Goal: Communication & Community: Participate in discussion

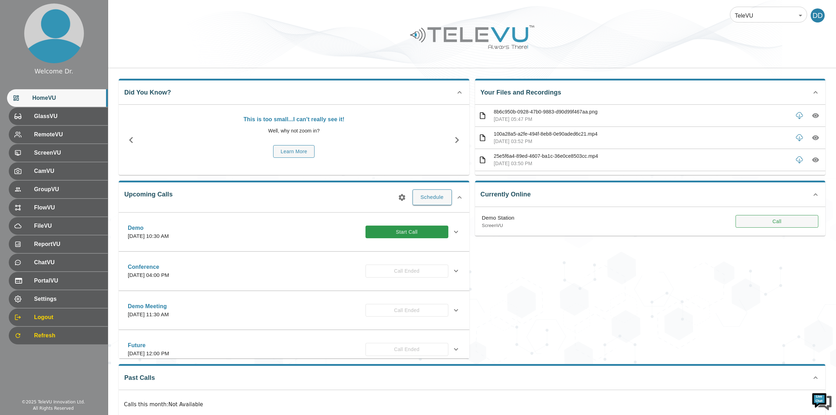
click at [761, 222] on button "Call" at bounding box center [776, 221] width 83 height 13
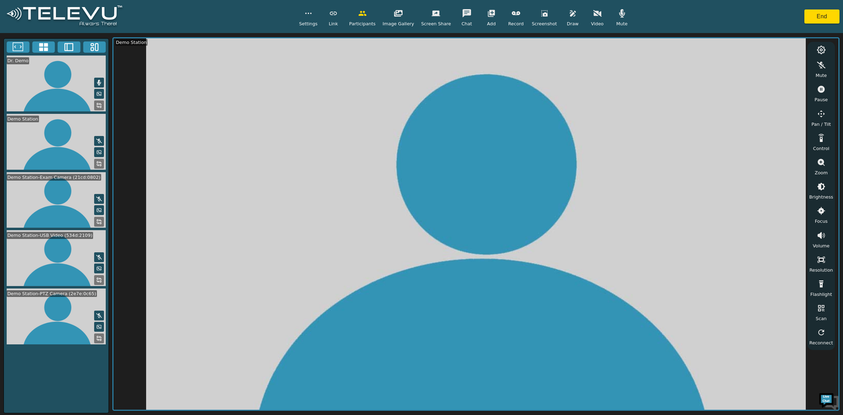
click at [45, 49] on icon at bounding box center [43, 47] width 9 height 8
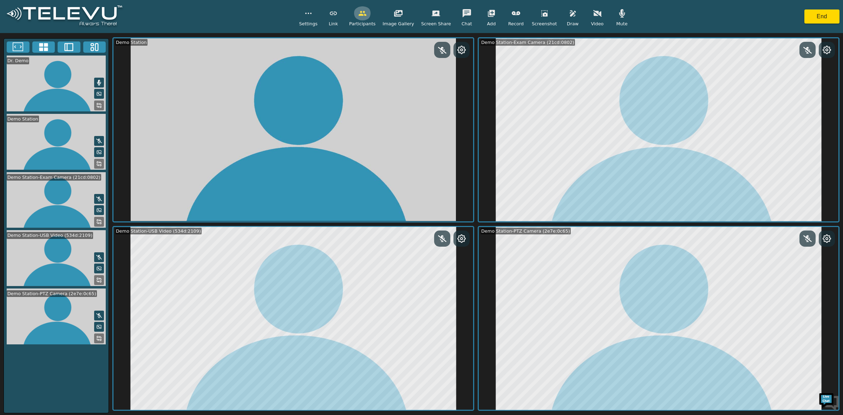
click at [367, 13] on icon "button" at bounding box center [362, 13] width 8 height 8
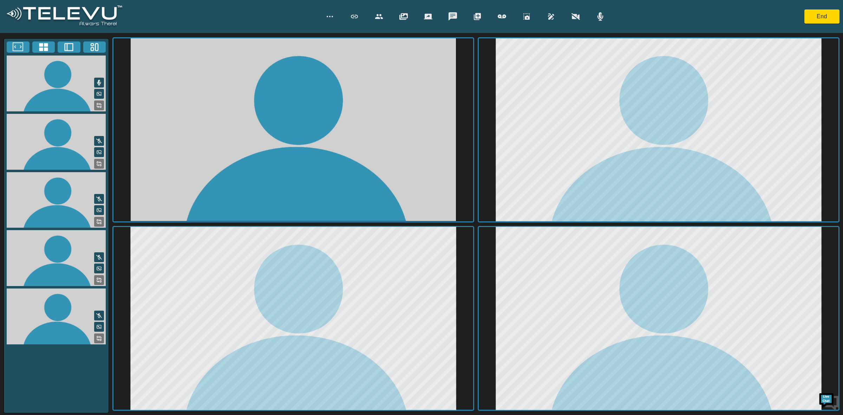
click at [367, 13] on div at bounding box center [465, 16] width 288 height 14
click at [376, 15] on icon "button" at bounding box center [379, 16] width 8 height 8
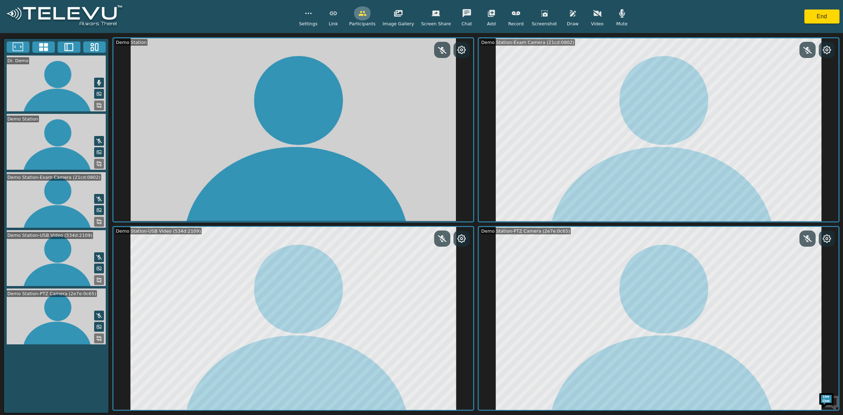
click at [366, 14] on icon "button" at bounding box center [362, 13] width 8 height 5
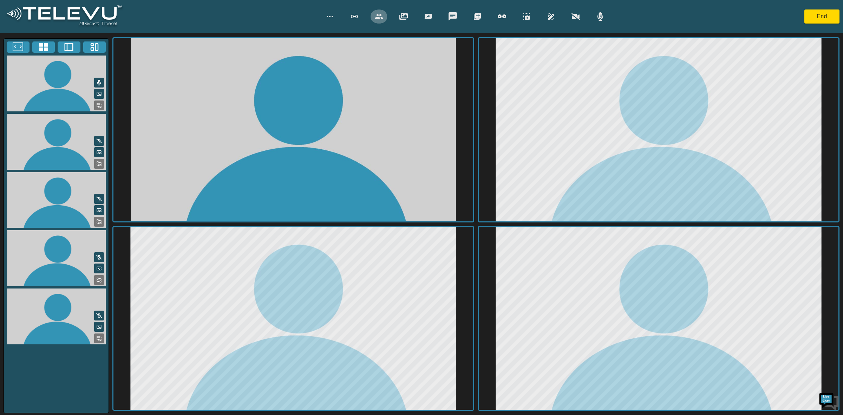
click at [379, 13] on icon "button" at bounding box center [379, 16] width 8 height 8
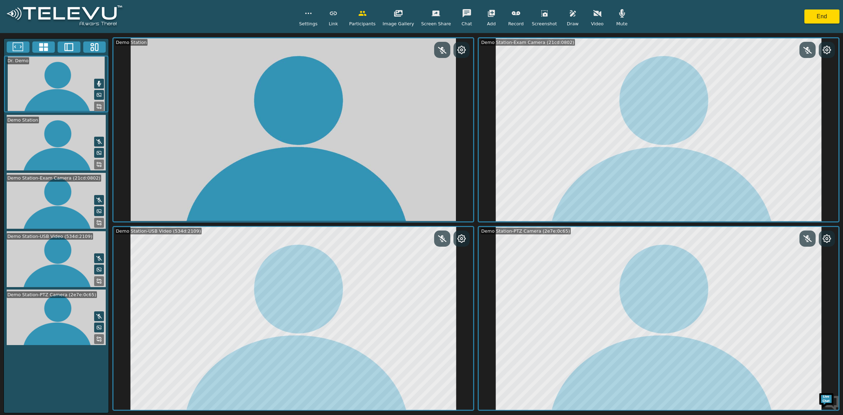
click at [367, 13] on icon "button" at bounding box center [362, 13] width 8 height 8
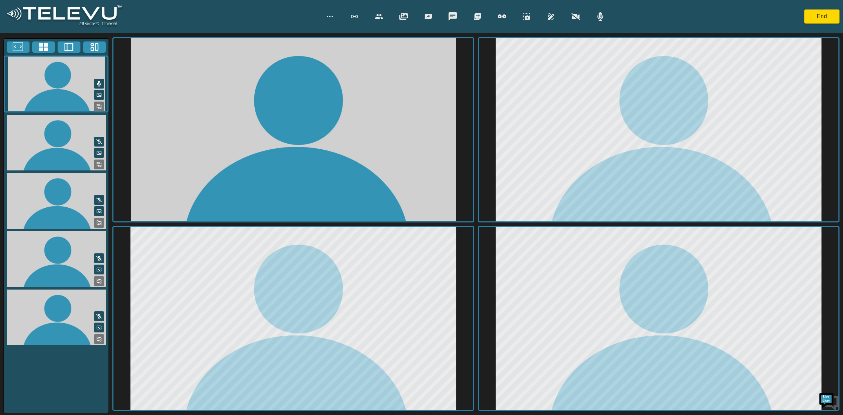
click at [377, 13] on icon "button" at bounding box center [379, 16] width 8 height 8
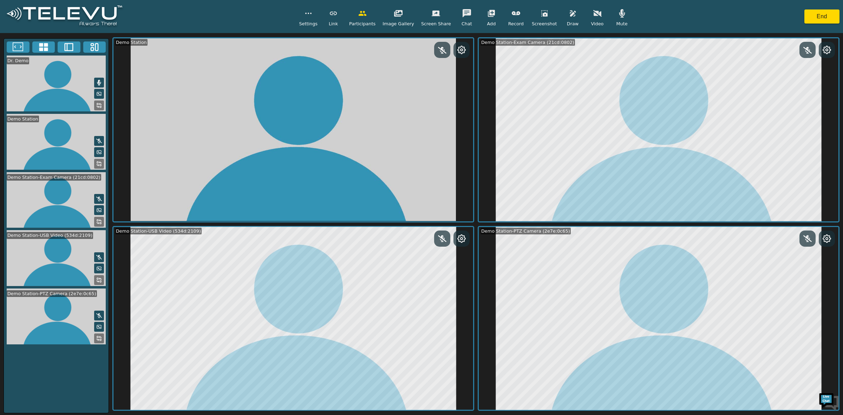
click at [365, 14] on icon "button" at bounding box center [362, 13] width 8 height 5
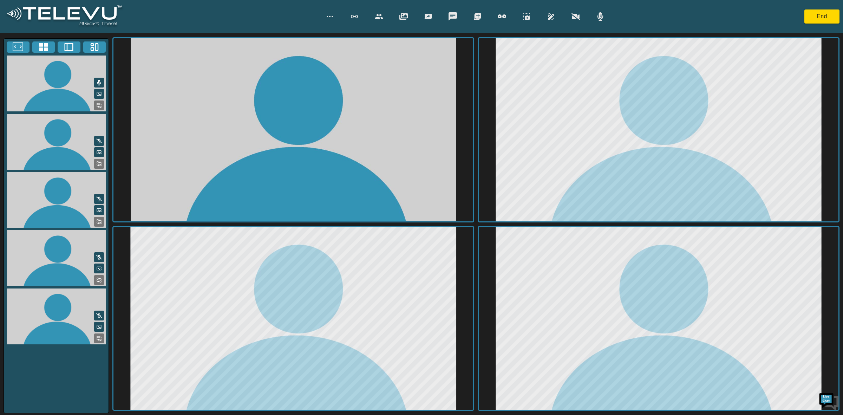
click at [365, 14] on div at bounding box center [465, 16] width 288 height 14
click at [334, 16] on button "button" at bounding box center [330, 16] width 18 height 14
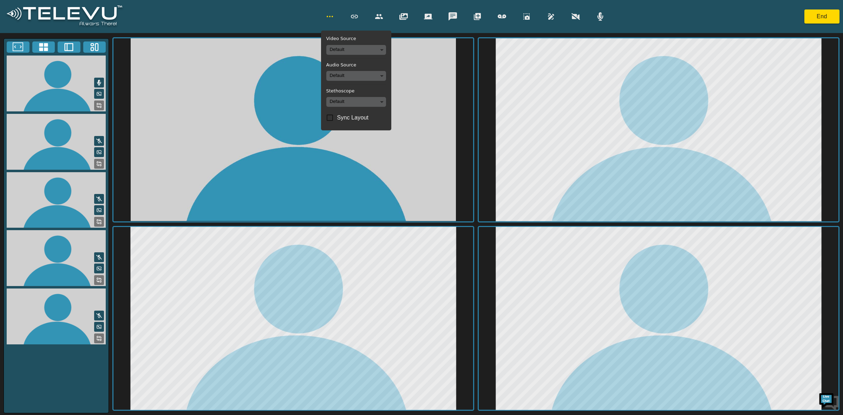
click at [337, 17] on button "button" at bounding box center [330, 16] width 18 height 14
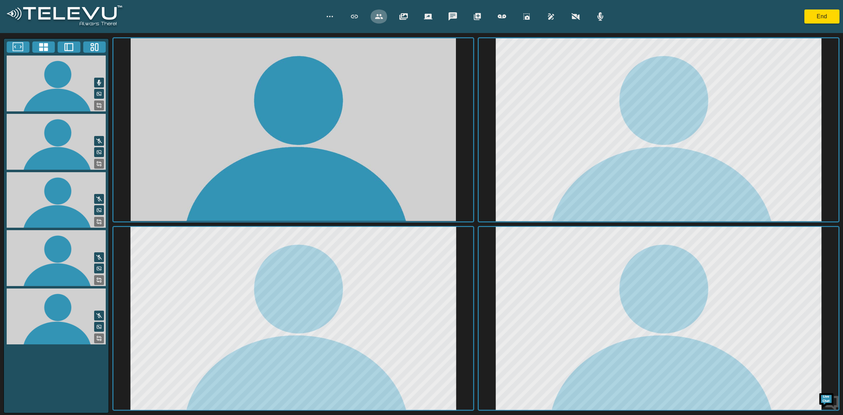
click at [378, 14] on icon "button" at bounding box center [379, 16] width 8 height 8
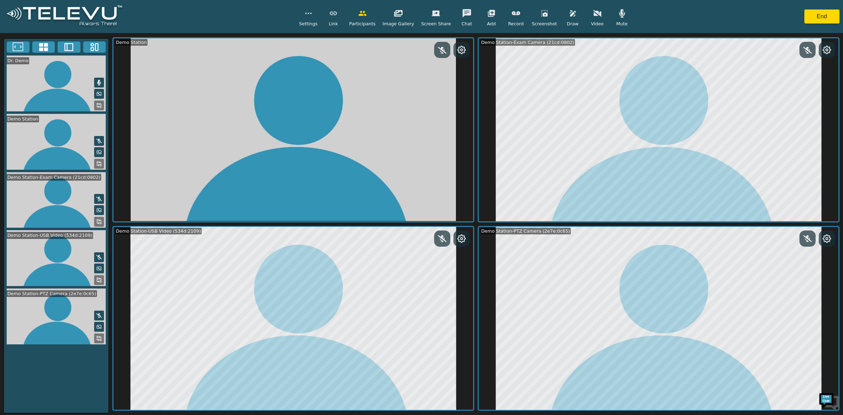
drag, startPoint x: 202, startPoint y: 22, endPoint x: 193, endPoint y: 11, distance: 14.3
click at [193, 11] on div "Settings Link Participants Image Gallery Screen Share Chat Add Record Screensho…" at bounding box center [421, 16] width 843 height 33
click at [97, 161] on icon at bounding box center [99, 164] width 6 height 6
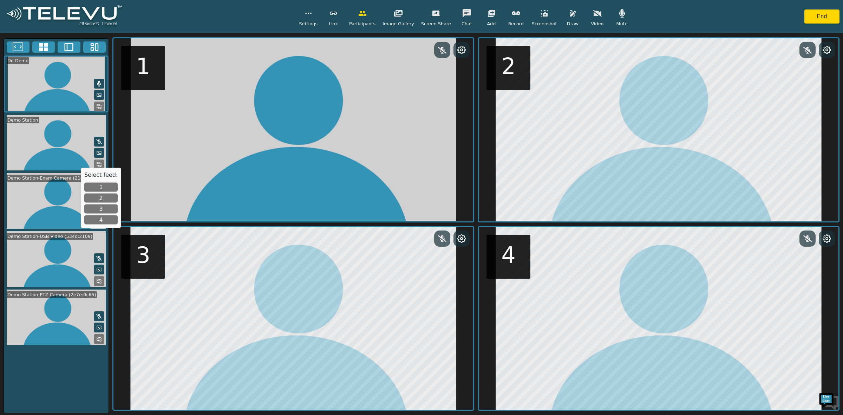
click at [104, 207] on button "3" at bounding box center [100, 208] width 33 height 9
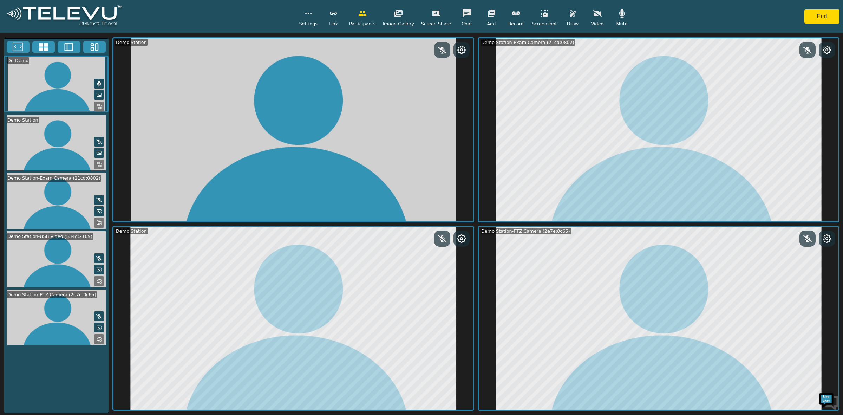
click at [102, 164] on button at bounding box center [99, 164] width 10 height 10
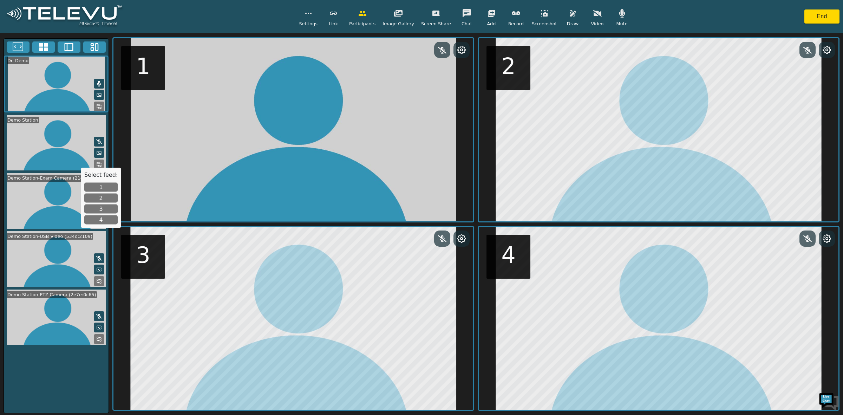
click at [102, 219] on button "4" at bounding box center [100, 219] width 33 height 9
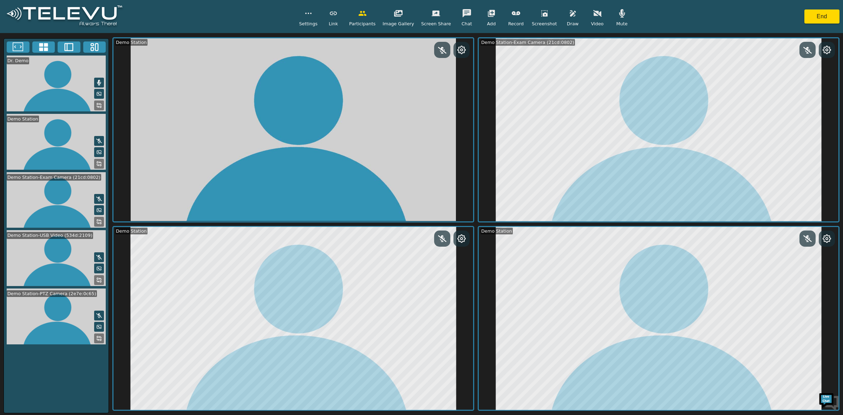
click at [100, 162] on icon at bounding box center [99, 164] width 6 height 6
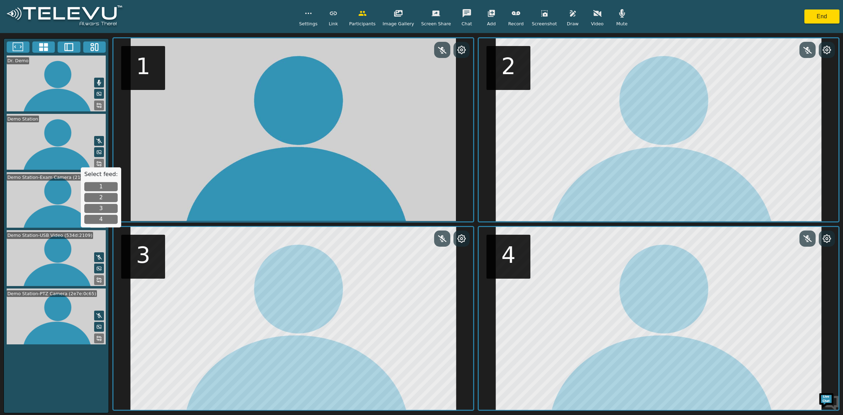
click at [98, 196] on button "2" at bounding box center [100, 197] width 33 height 9
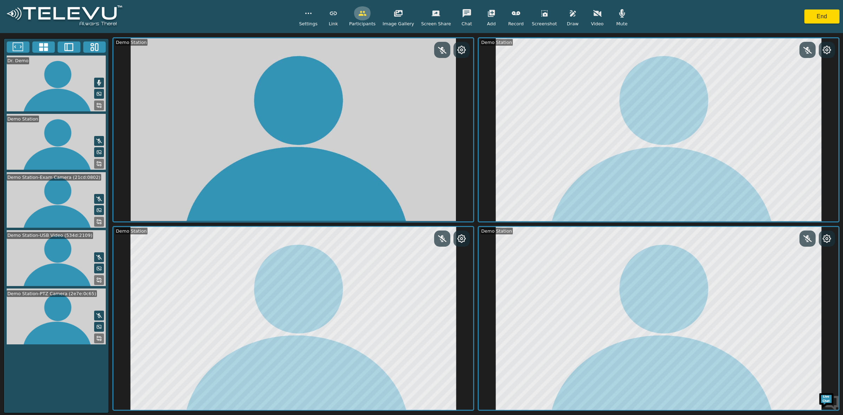
click at [370, 18] on button "button" at bounding box center [363, 13] width 18 height 14
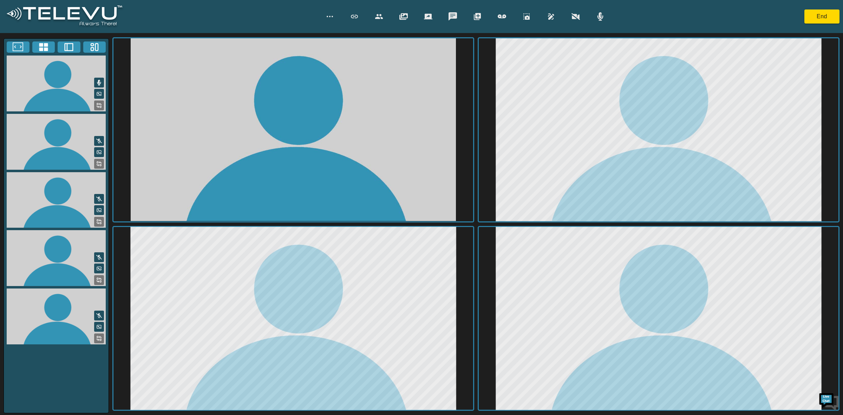
click at [62, 198] on video at bounding box center [56, 200] width 105 height 56
click at [99, 220] on icon at bounding box center [99, 222] width 6 height 6
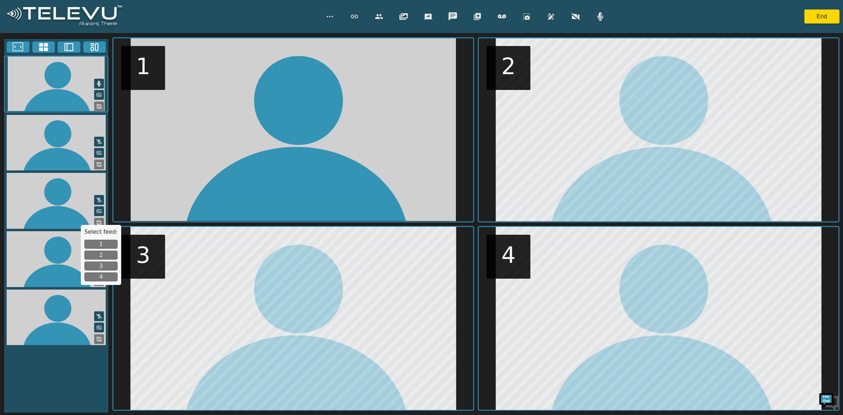
click at [107, 245] on button "1" at bounding box center [100, 243] width 33 height 9
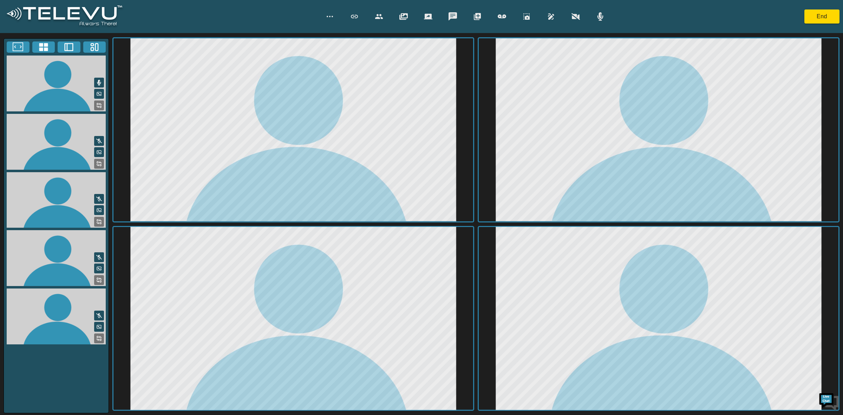
click at [97, 219] on icon at bounding box center [99, 222] width 6 height 6
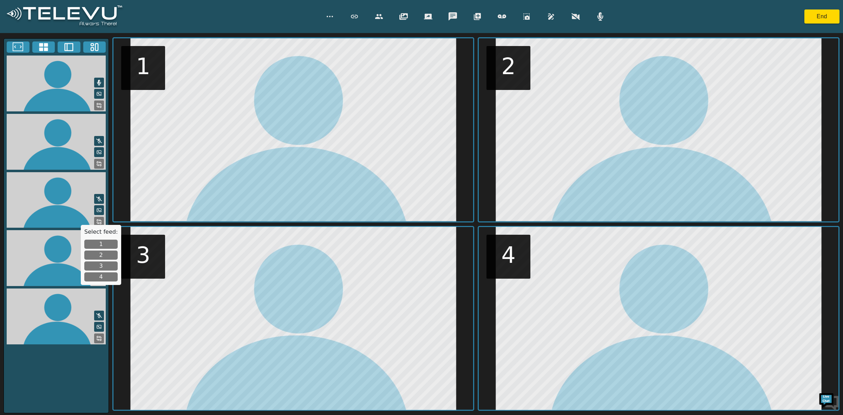
click at [105, 253] on button "2" at bounding box center [100, 254] width 33 height 9
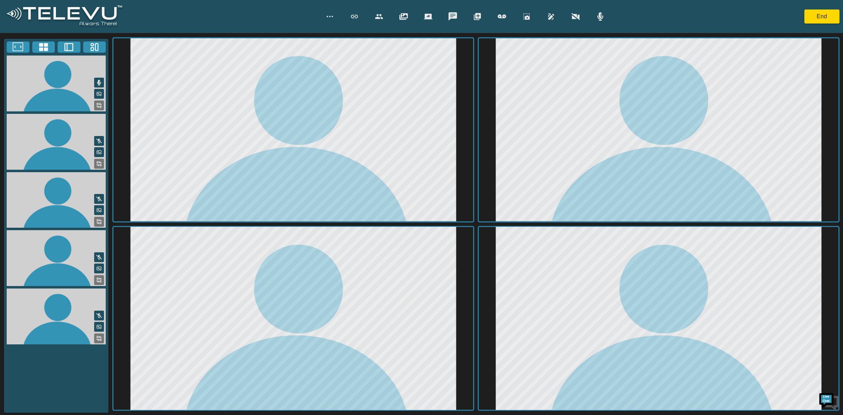
click at [96, 219] on icon at bounding box center [99, 222] width 6 height 6
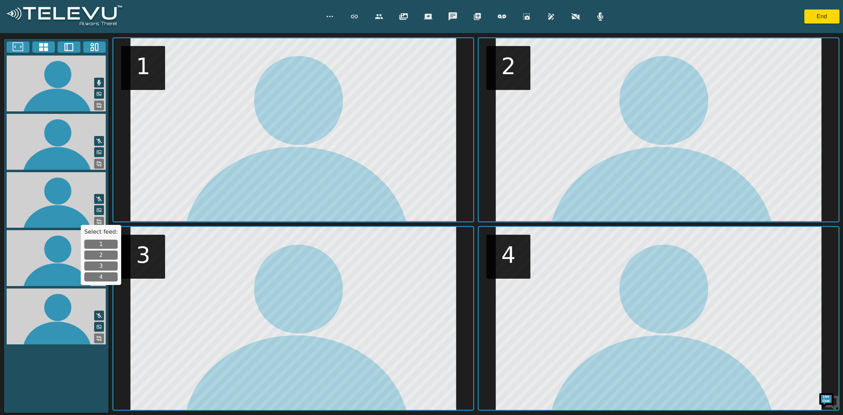
click at [99, 264] on button "3" at bounding box center [100, 265] width 33 height 9
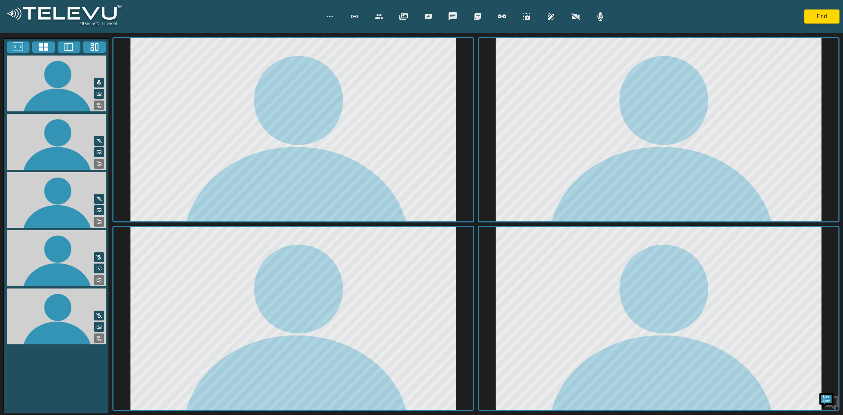
click at [97, 219] on icon at bounding box center [99, 222] width 6 height 6
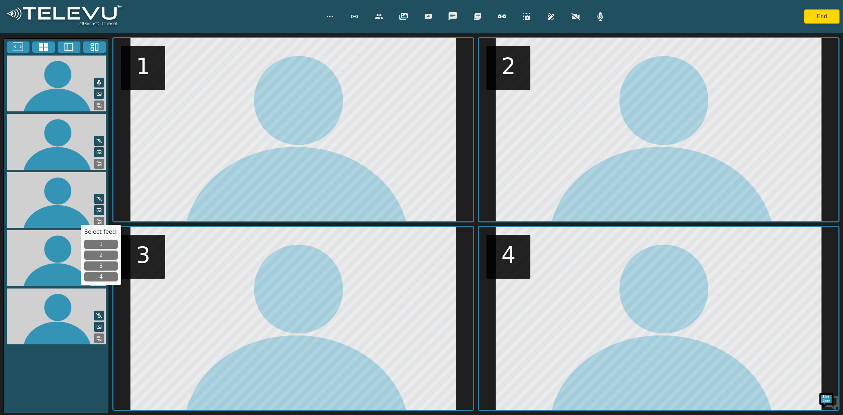
click at [102, 277] on button "4" at bounding box center [100, 276] width 33 height 9
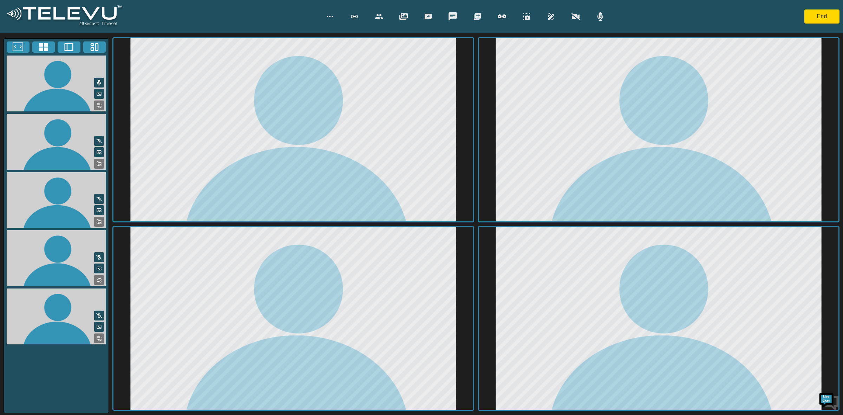
click at [382, 19] on icon "button" at bounding box center [379, 16] width 8 height 8
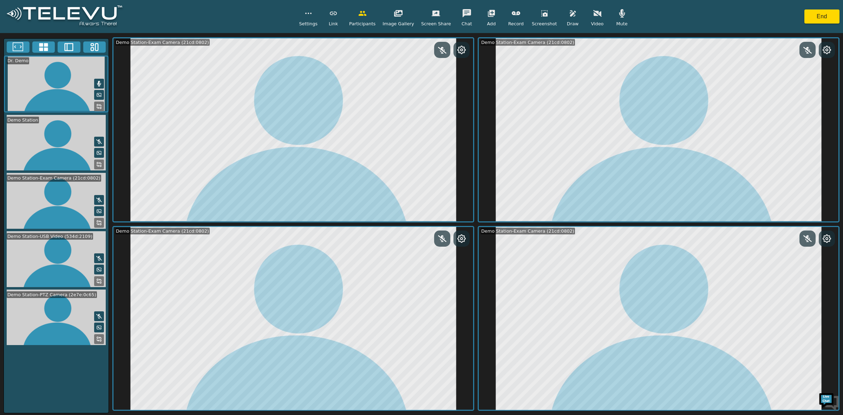
click at [367, 19] on button "button" at bounding box center [363, 13] width 18 height 14
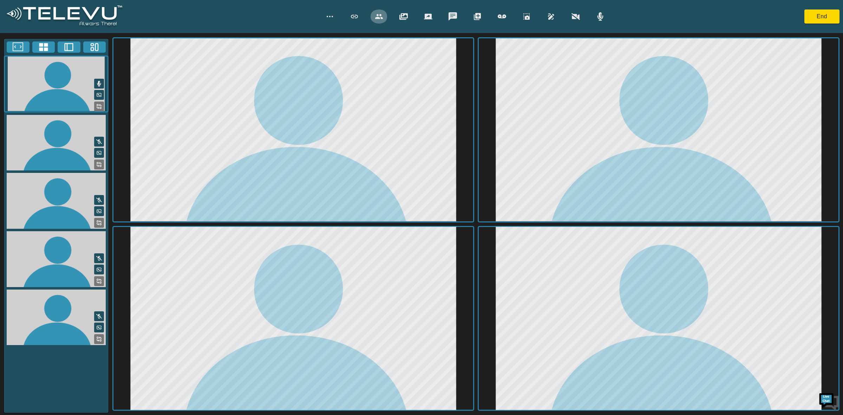
click at [377, 16] on icon "button" at bounding box center [379, 16] width 8 height 8
